Goal: Information Seeking & Learning: Find specific fact

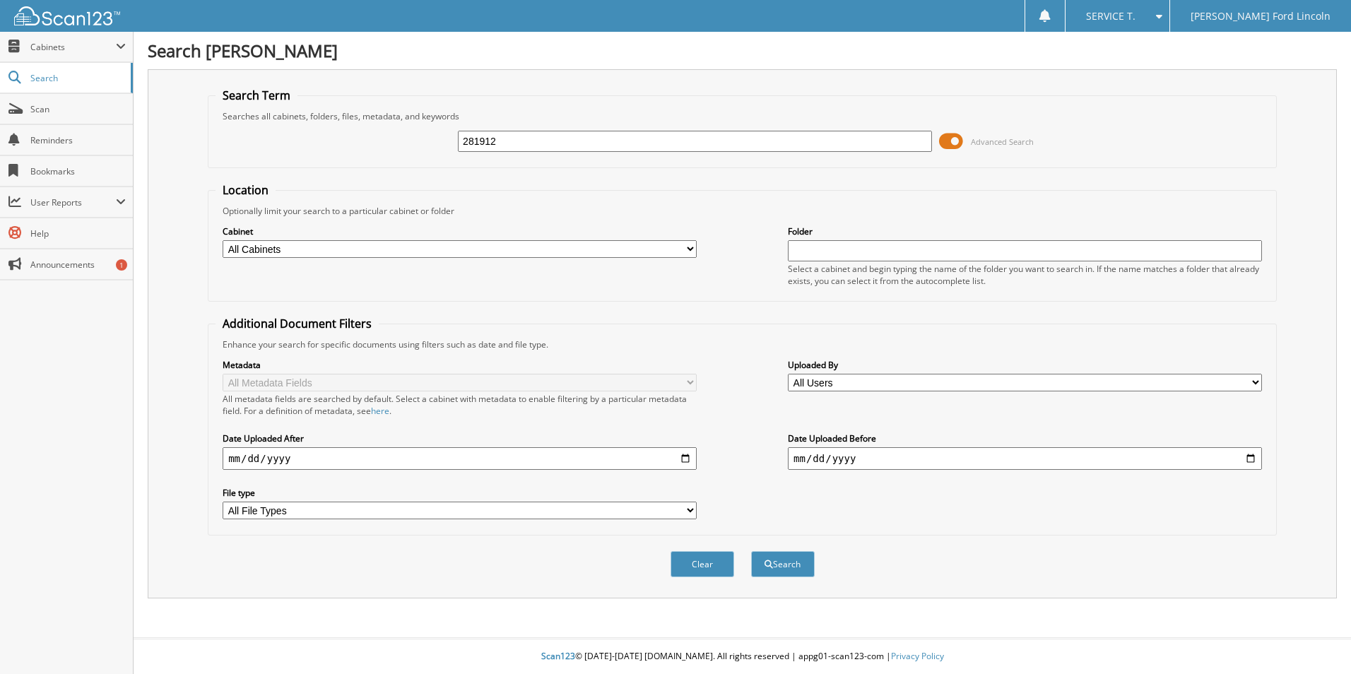
type input "281912"
click at [751, 551] on button "Search" at bounding box center [783, 564] width 64 height 26
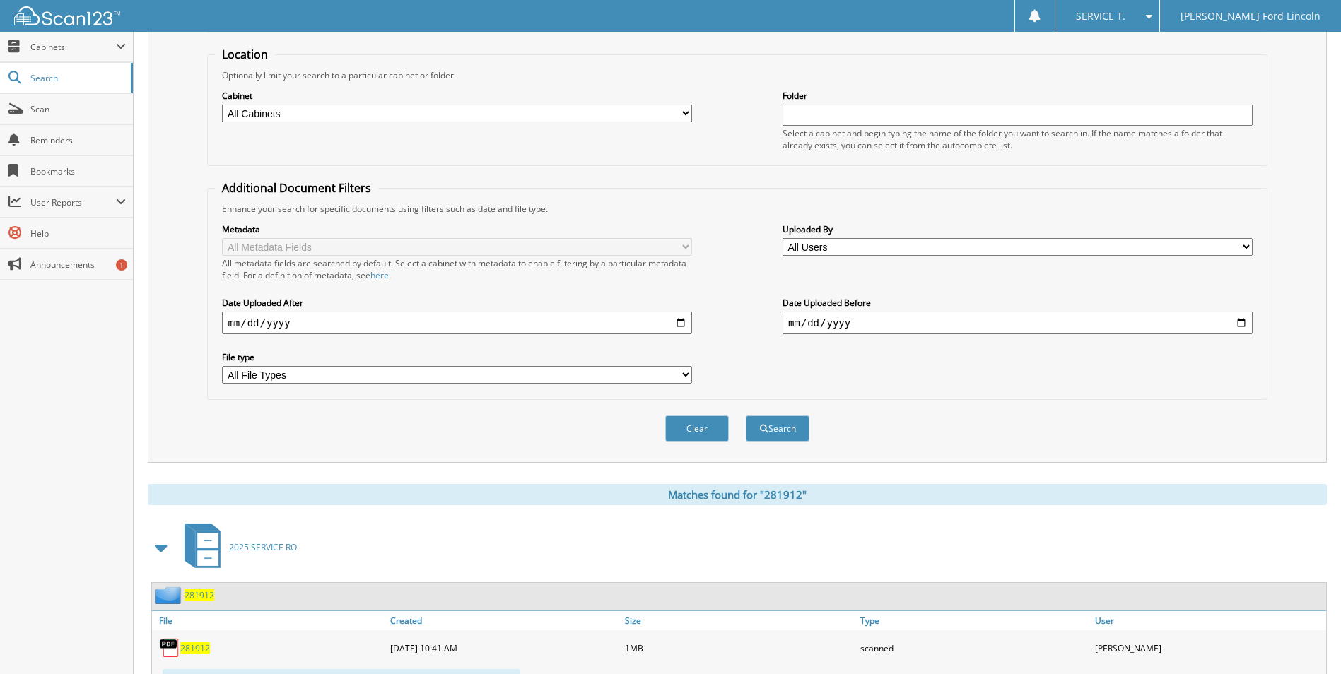
scroll to position [202, 0]
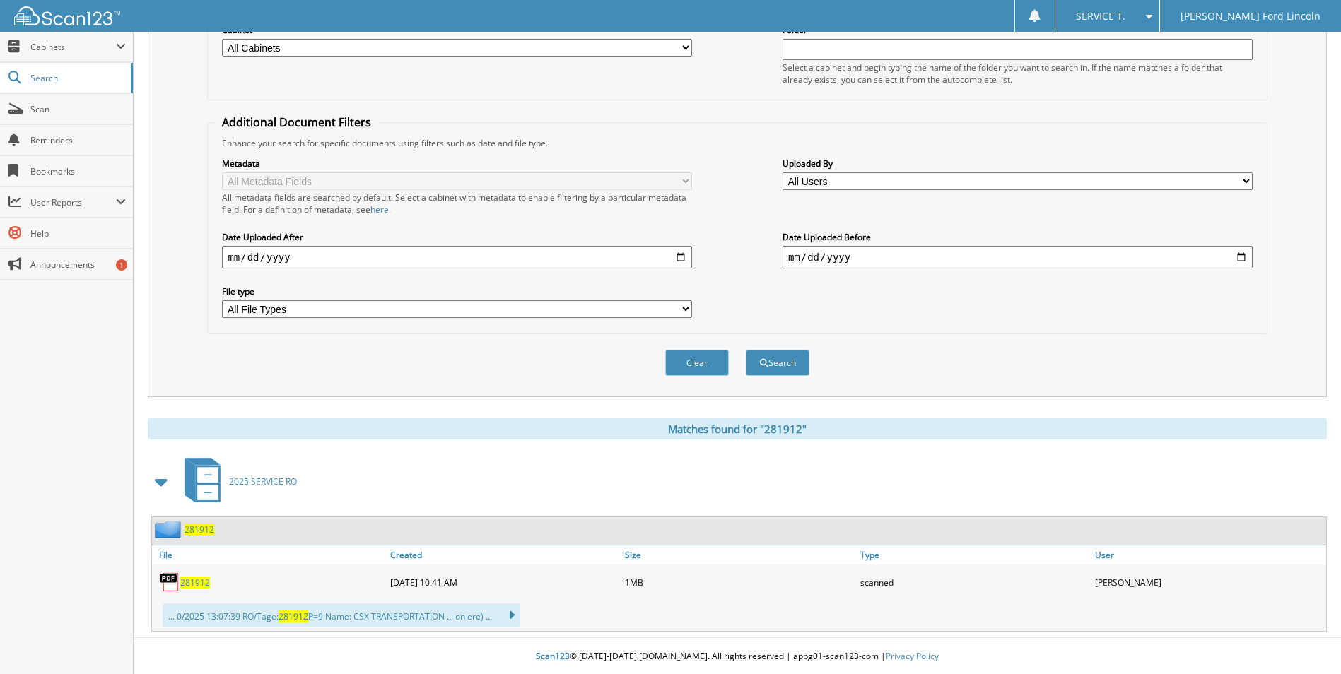
click at [199, 589] on div "281912" at bounding box center [269, 582] width 235 height 28
click at [199, 582] on span "281912" at bounding box center [195, 583] width 30 height 12
